Goal: Task Accomplishment & Management: Use online tool/utility

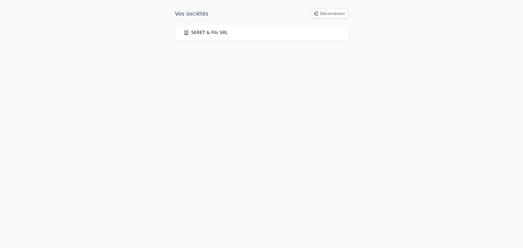
click at [211, 32] on link "SERET & Fils SRL" at bounding box center [206, 32] width 44 height 7
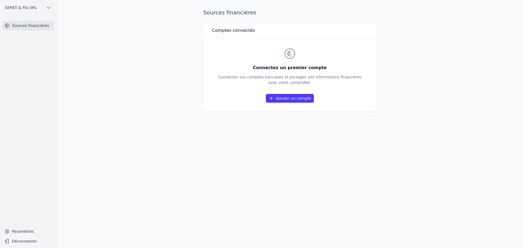
click at [274, 98] on icon at bounding box center [271, 98] width 5 height 5
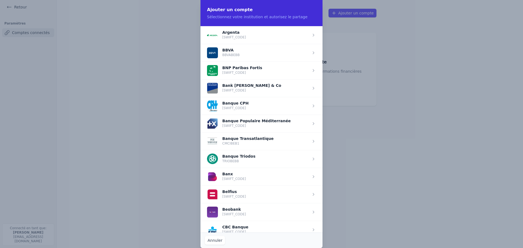
scroll to position [55, 0]
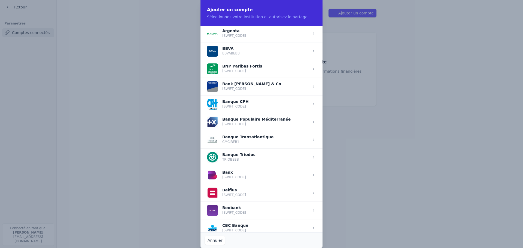
click at [243, 69] on span "button" at bounding box center [262, 69] width 122 height 18
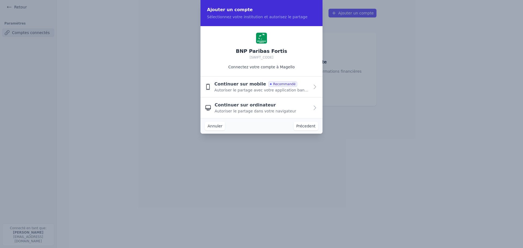
click at [253, 110] on span "Autoriser le partage dans votre navigateur" at bounding box center [256, 110] width 82 height 5
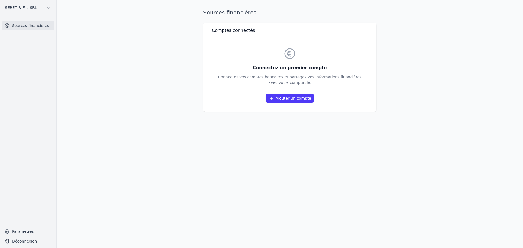
click at [290, 97] on link "Ajouter un compte" at bounding box center [290, 98] width 48 height 9
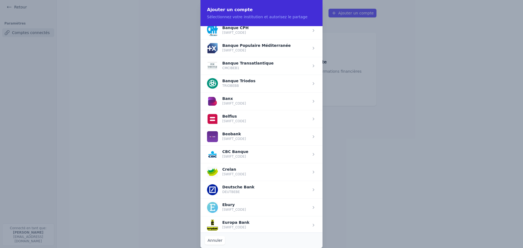
scroll to position [136, 0]
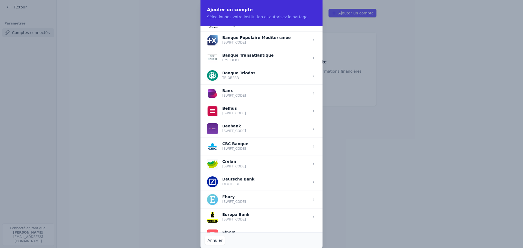
click at [252, 219] on span "button" at bounding box center [262, 218] width 122 height 18
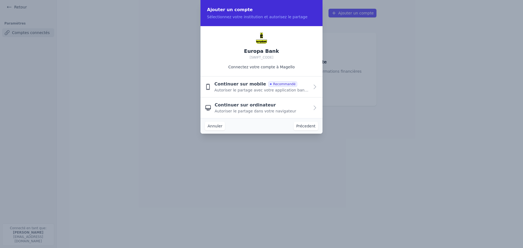
scroll to position [0, 0]
click at [258, 112] on span "Autoriser le partage dans votre navigateur" at bounding box center [256, 110] width 82 height 5
